Goal: Navigation & Orientation: Find specific page/section

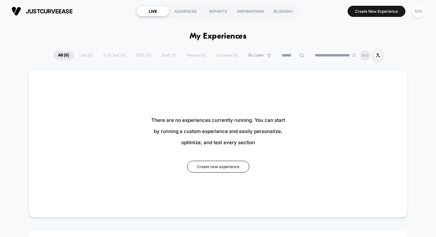
click at [419, 15] on div "MM" at bounding box center [418, 11] width 12 height 12
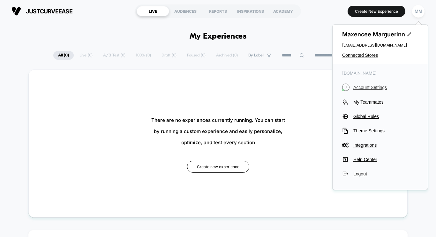
click at [369, 86] on span "Account Settings" at bounding box center [385, 87] width 65 height 5
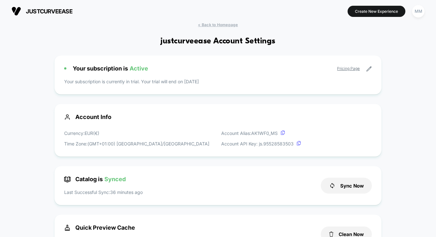
click at [368, 69] on icon at bounding box center [369, 69] width 6 height 6
click at [369, 70] on icon at bounding box center [369, 69] width 6 height 6
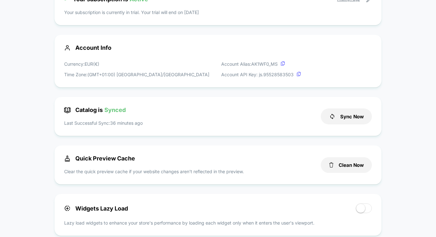
scroll to position [70, 0]
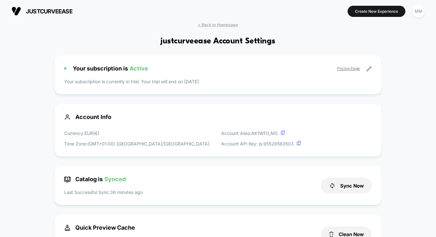
click at [367, 68] on icon at bounding box center [369, 69] width 6 height 6
click at [416, 14] on div "MM" at bounding box center [418, 11] width 12 height 12
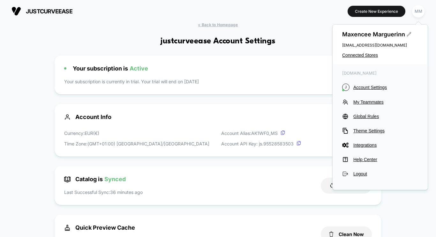
click at [408, 34] on icon at bounding box center [409, 34] width 5 height 5
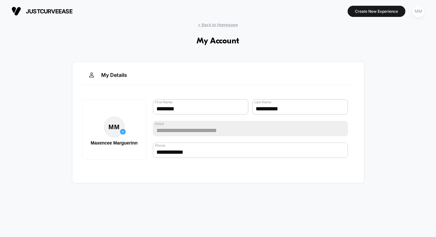
click at [418, 8] on div "MM" at bounding box center [418, 11] width 12 height 12
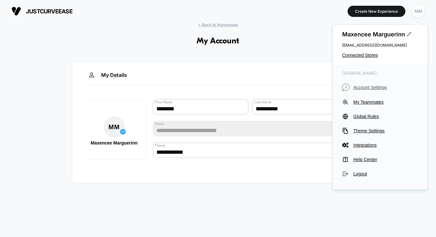
click at [370, 87] on span "Account Settings" at bounding box center [385, 87] width 65 height 5
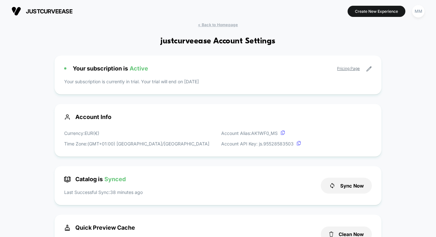
scroll to position [6, 0]
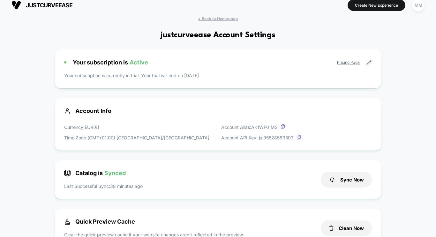
click at [338, 64] on link "Pricing Page" at bounding box center [348, 62] width 23 height 5
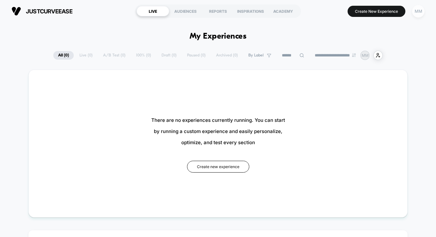
click at [416, 17] on div "MM" at bounding box center [418, 11] width 12 height 12
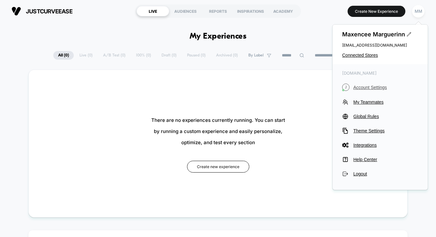
click at [367, 87] on span "Account Settings" at bounding box center [385, 87] width 65 height 5
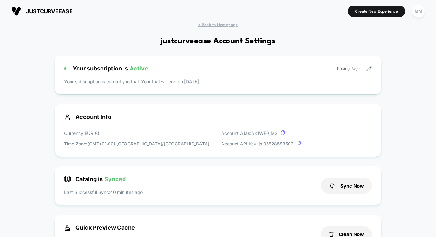
click at [368, 69] on icon at bounding box center [369, 69] width 5 height 5
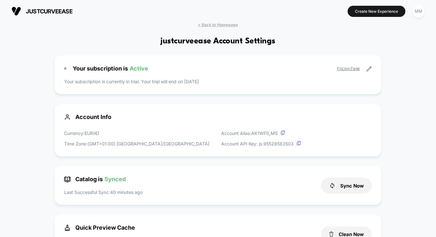
click at [368, 69] on icon at bounding box center [369, 69] width 5 height 5
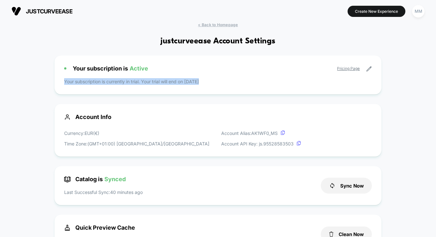
click at [368, 69] on icon at bounding box center [369, 69] width 5 height 5
click at [349, 68] on link "Pricing Page" at bounding box center [348, 68] width 23 height 5
